Goal: Task Accomplishment & Management: Use online tool/utility

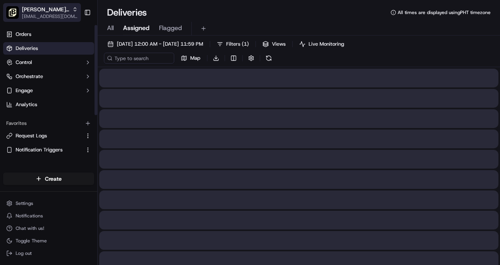
click at [61, 11] on span "[PERSON_NAME] the Greek (Petaluma)" at bounding box center [45, 9] width 47 height 8
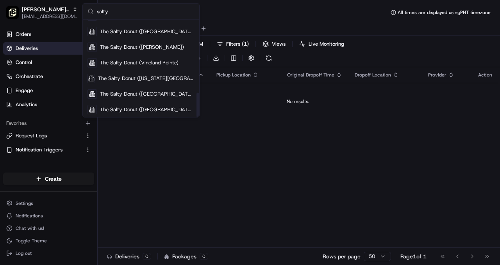
scroll to position [292, 0]
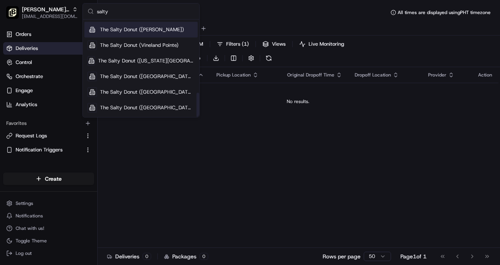
type input "salty"
click at [146, 31] on span "The Salty Donut ([PERSON_NAME])" at bounding box center [142, 29] width 84 height 7
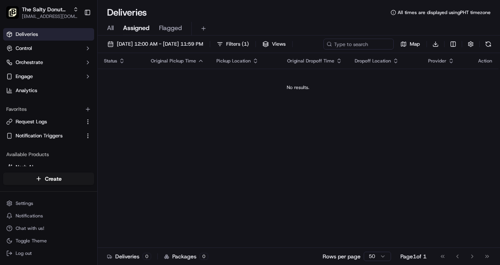
click at [112, 23] on button "All" at bounding box center [110, 28] width 7 height 13
click at [164, 29] on span "Flagged" at bounding box center [170, 27] width 23 height 9
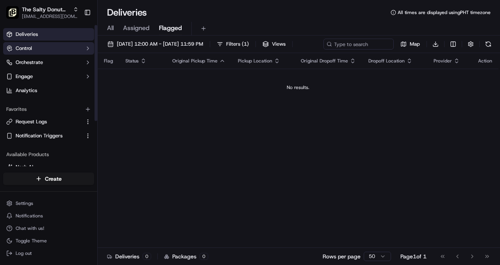
click at [77, 49] on button "Control" at bounding box center [48, 48] width 91 height 12
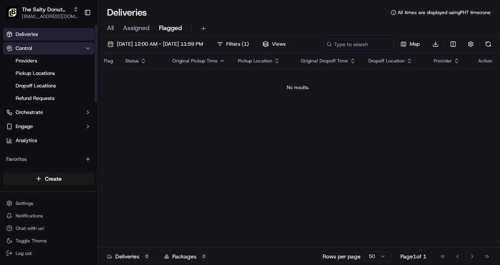
click at [77, 49] on button "Control" at bounding box center [48, 48] width 91 height 12
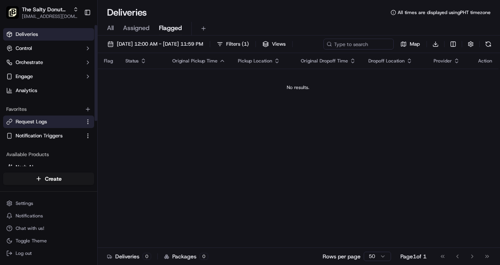
click at [72, 125] on button "Request Logs" at bounding box center [48, 122] width 91 height 12
click at [85, 120] on html "The Salty Donut (Tennyson) [EMAIL_ADDRESS][DOMAIN_NAME] Toggle Sidebar Deliveri…" at bounding box center [250, 132] width 500 height 265
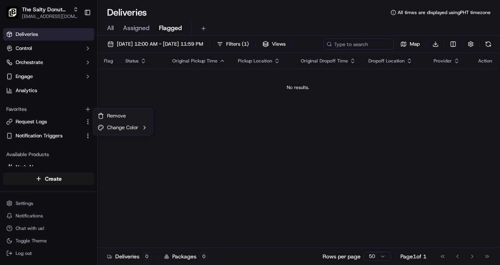
click at [58, 117] on html "The Salty Donut (Tennyson) [EMAIL_ADDRESS][DOMAIN_NAME] Toggle Sidebar Deliveri…" at bounding box center [250, 132] width 500 height 265
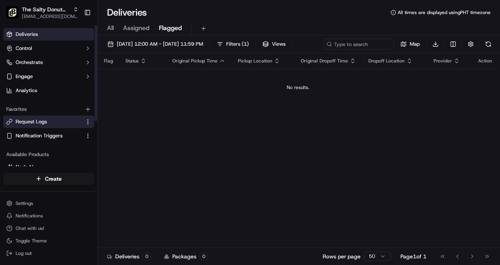
click at [36, 121] on span "Request Logs" at bounding box center [31, 121] width 31 height 7
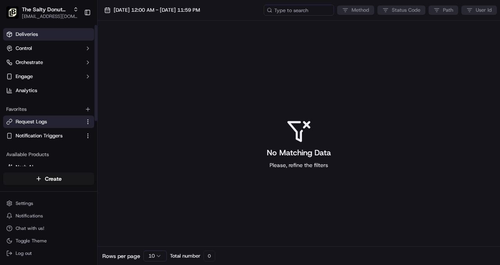
click at [44, 33] on link "Deliveries" at bounding box center [48, 34] width 91 height 12
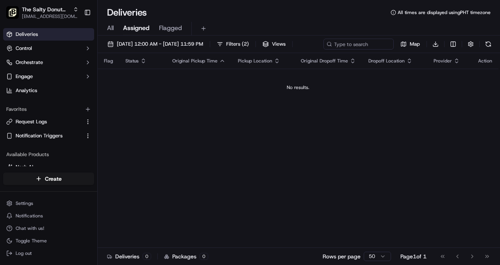
click at [113, 28] on span "All" at bounding box center [110, 27] width 7 height 9
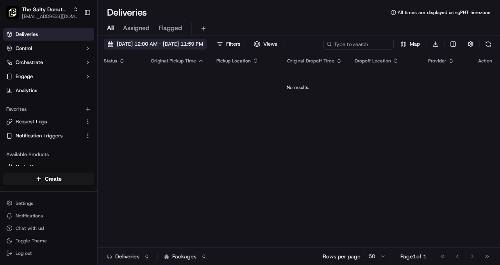
click at [155, 46] on span "[DATE] 12:00 AM - [DATE] 11:59 PM" at bounding box center [160, 44] width 86 height 7
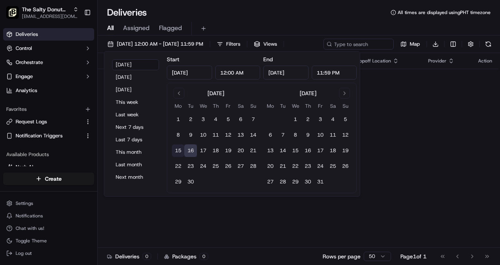
click at [179, 149] on button "15" at bounding box center [178, 151] width 12 height 12
type input "[DATE]"
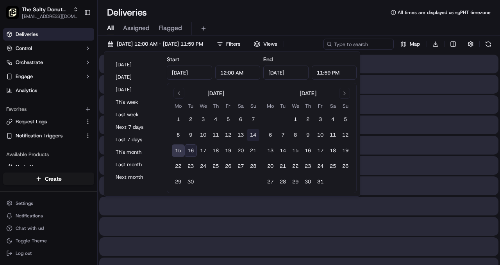
click at [254, 134] on button "14" at bounding box center [253, 135] width 12 height 12
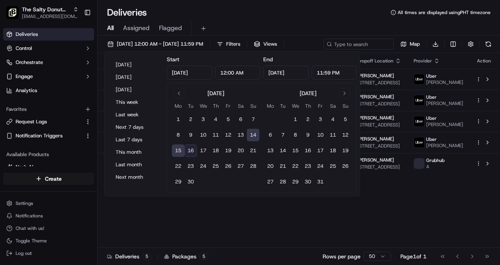
click at [193, 150] on button "16" at bounding box center [190, 151] width 12 height 12
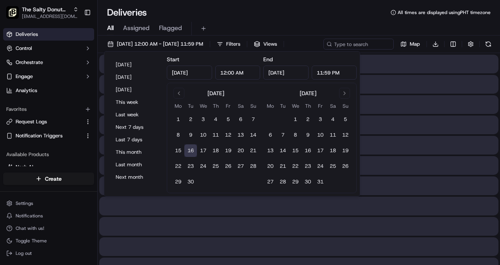
type input "[DATE]"
click at [253, 136] on button "14" at bounding box center [253, 135] width 12 height 12
type input "[DATE]"
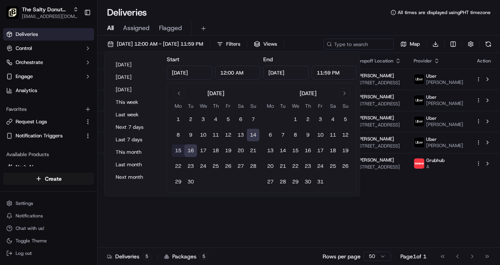
click at [281, 216] on div "Status Original Pickup Time Pickup Location Original Dropoff Time Dropoff Locat…" at bounding box center [298, 150] width 401 height 195
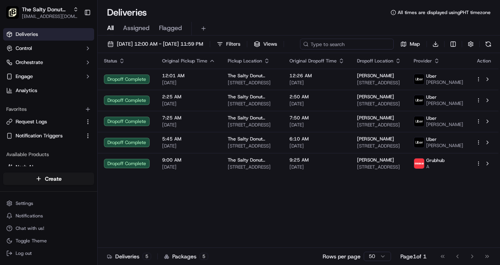
click at [348, 44] on input at bounding box center [347, 44] width 94 height 11
click at [140, 27] on span "Assigned" at bounding box center [136, 27] width 27 height 9
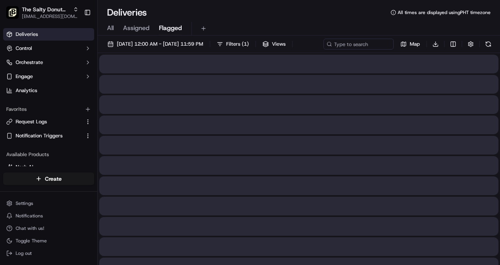
click at [166, 29] on span "Flagged" at bounding box center [170, 27] width 23 height 9
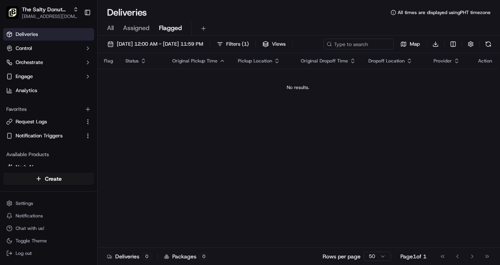
click at [136, 30] on span "Assigned" at bounding box center [136, 27] width 27 height 9
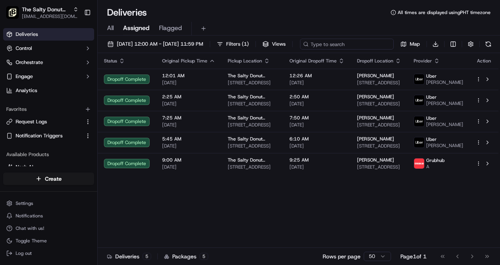
click at [300, 50] on input at bounding box center [347, 44] width 94 height 11
paste input "861145"
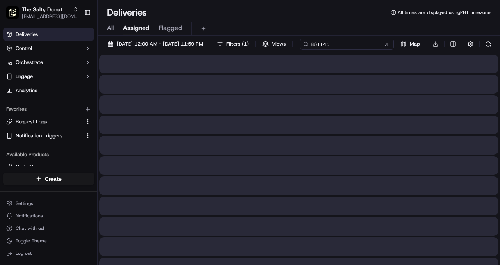
click at [300, 50] on input "861145" at bounding box center [347, 44] width 94 height 11
type input "861cait145n"
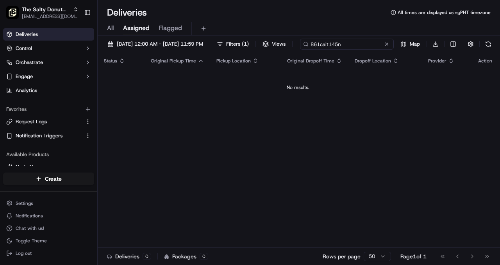
click at [300, 50] on input "861cait145n" at bounding box center [347, 44] width 94 height 11
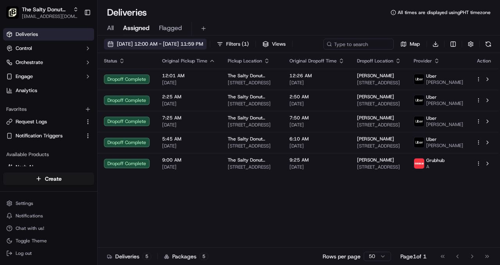
click at [196, 43] on span "[DATE] 12:00 AM - [DATE] 11:59 PM" at bounding box center [160, 44] width 86 height 7
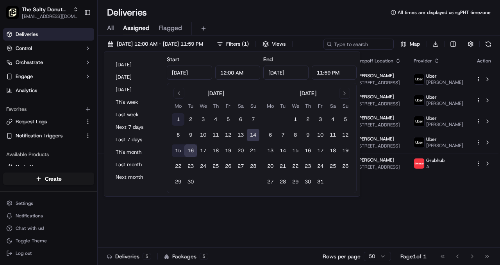
click at [180, 117] on button "1" at bounding box center [178, 119] width 12 height 12
type input "[DATE]"
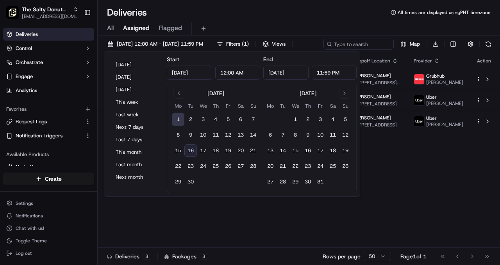
click at [193, 150] on button "16" at bounding box center [190, 151] width 12 height 12
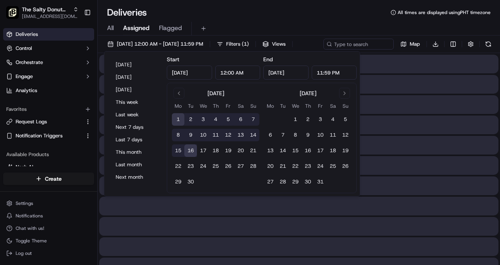
type input "[DATE]"
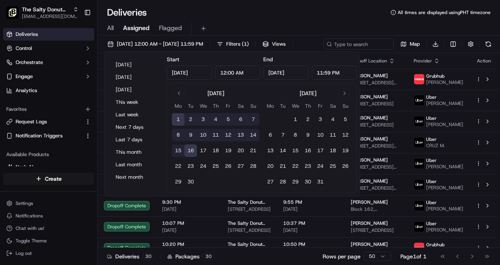
click at [339, 36] on div "[DATE] 12:00 AM - [DATE] 11:59 PM Filters ( 1 ) Views Map Download Status Origi…" at bounding box center [299, 151] width 402 height 231
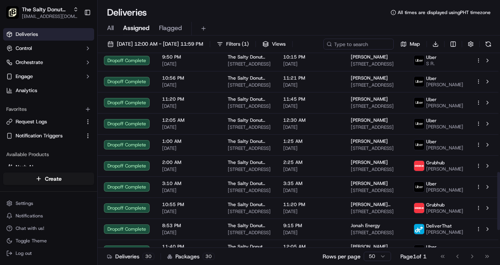
scroll to position [458, 0]
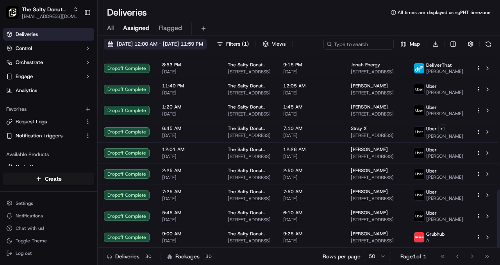
click at [203, 46] on span "[DATE] 12:00 AM - [DATE] 11:59 PM" at bounding box center [160, 44] width 86 height 7
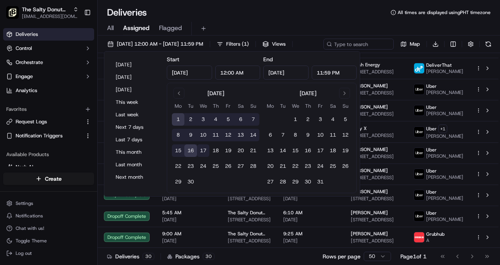
click at [205, 149] on button "17" at bounding box center [203, 151] width 12 height 12
type input "[DATE]"
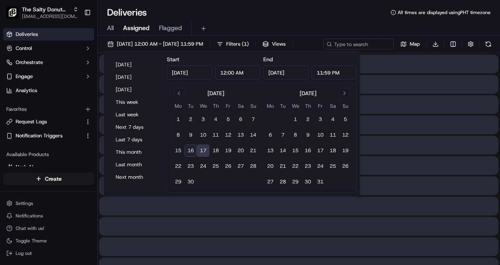
click at [332, 41] on div "[DATE] 12:00 AM - [DATE] 11:59 PM Filters ( 1 ) Views Map Download" at bounding box center [299, 46] width 402 height 14
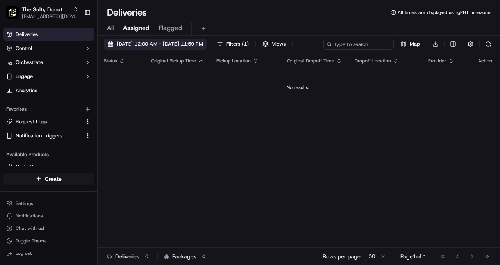
click at [199, 46] on span "[DATE] 12:00 AM - [DATE] 11:59 PM" at bounding box center [160, 44] width 86 height 7
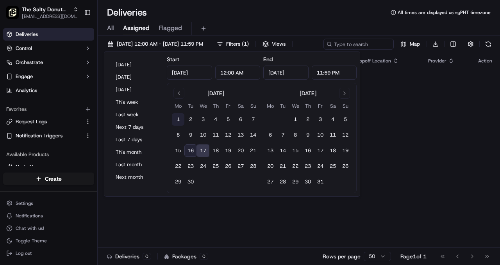
click at [178, 116] on button "1" at bounding box center [178, 119] width 12 height 12
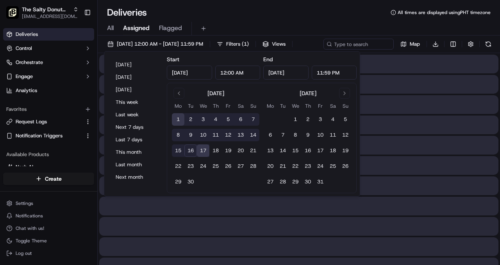
click at [206, 151] on button "17" at bounding box center [203, 151] width 12 height 12
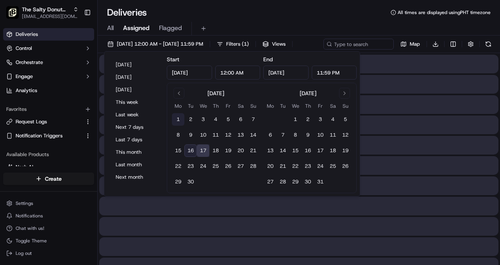
click at [180, 115] on button "1" at bounding box center [178, 119] width 12 height 12
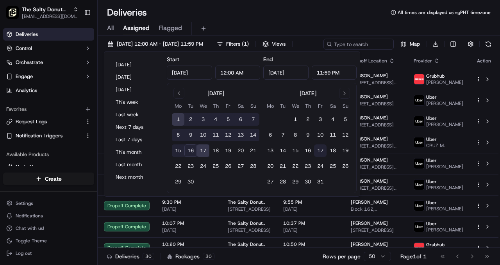
click at [320, 149] on button "17" at bounding box center [320, 151] width 12 height 12
type input "[DATE]"
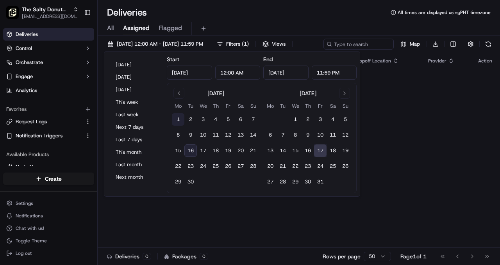
click at [176, 120] on button "1" at bounding box center [178, 119] width 12 height 12
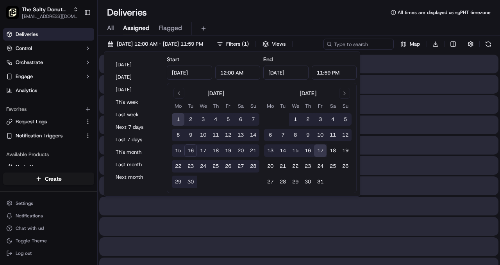
click at [203, 152] on button "17" at bounding box center [203, 151] width 12 height 12
type input "[DATE]"
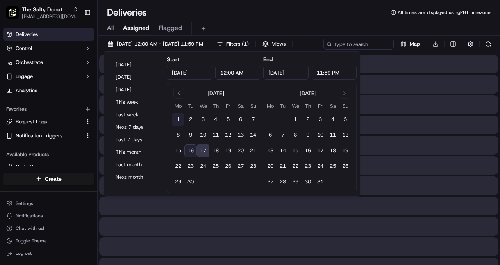
click at [178, 118] on button "1" at bounding box center [178, 119] width 12 height 12
type input "[DATE]"
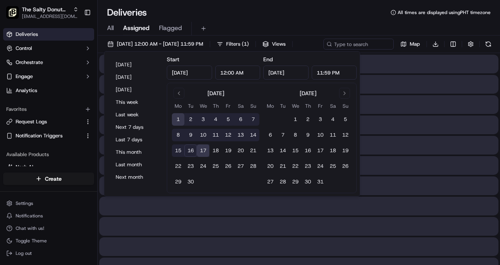
click at [293, 57] on div "End [DATE] 11:59 PM" at bounding box center [309, 67] width 93 height 25
click at [292, 73] on input "[DATE]" at bounding box center [285, 73] width 45 height 14
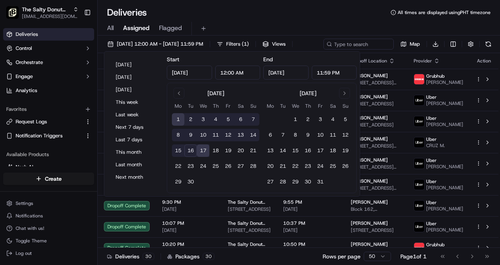
click at [350, 43] on div "[DATE] 12:00 AM - [DATE] 11:59 PM Filters ( 1 ) Views Map Download" at bounding box center [299, 46] width 402 height 14
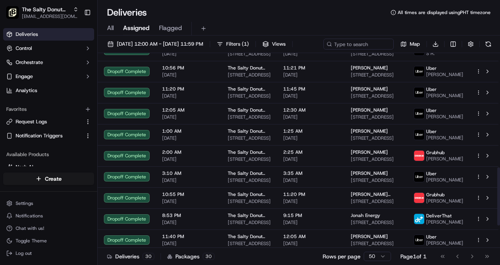
scroll to position [458, 0]
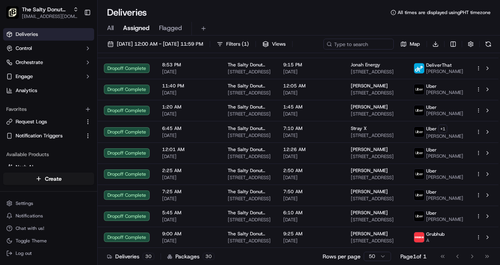
click at [170, 32] on span "Flagged" at bounding box center [170, 27] width 23 height 9
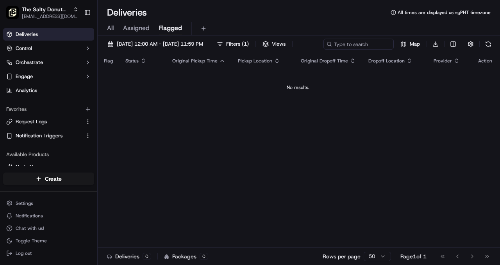
click at [111, 27] on span "All" at bounding box center [110, 27] width 7 height 9
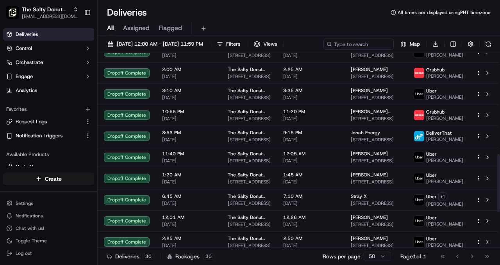
scroll to position [458, 0]
